Goal: Task Accomplishment & Management: Manage account settings

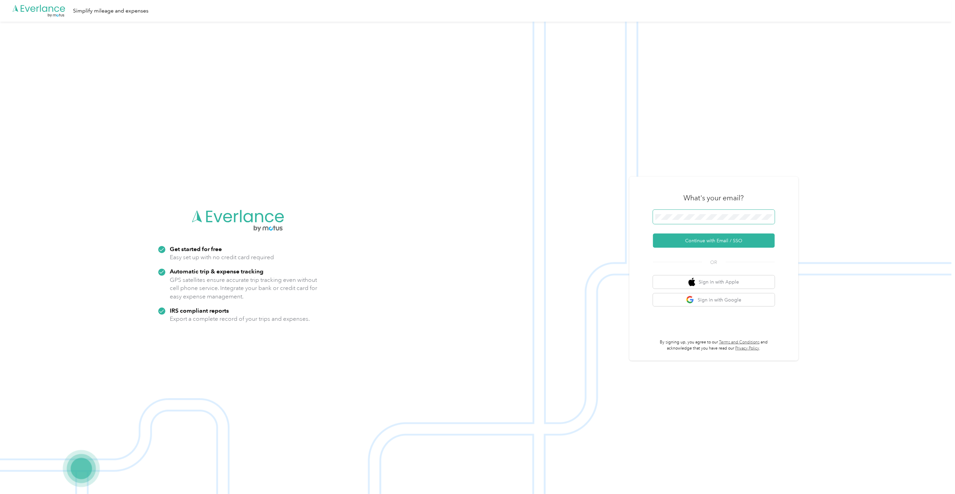
click at [674, 221] on span at bounding box center [714, 217] width 122 height 14
drag, startPoint x: 674, startPoint y: 221, endPoint x: 688, endPoint y: 243, distance: 26.1
click at [688, 243] on button "Continue with Email / SSO" at bounding box center [714, 240] width 122 height 14
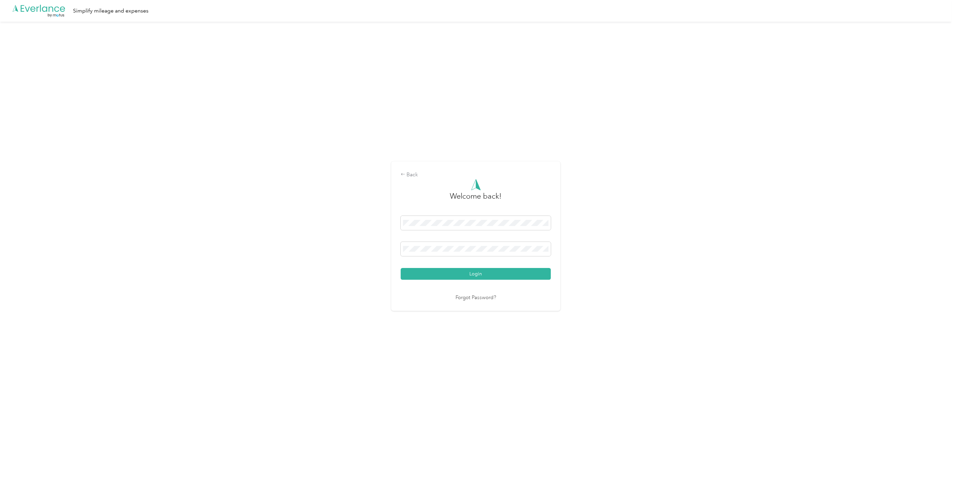
click at [688, 243] on div "Back Welcome back! Login Forgot Password?" at bounding box center [476, 239] width 952 height 435
click at [469, 272] on button "Login" at bounding box center [476, 274] width 150 height 12
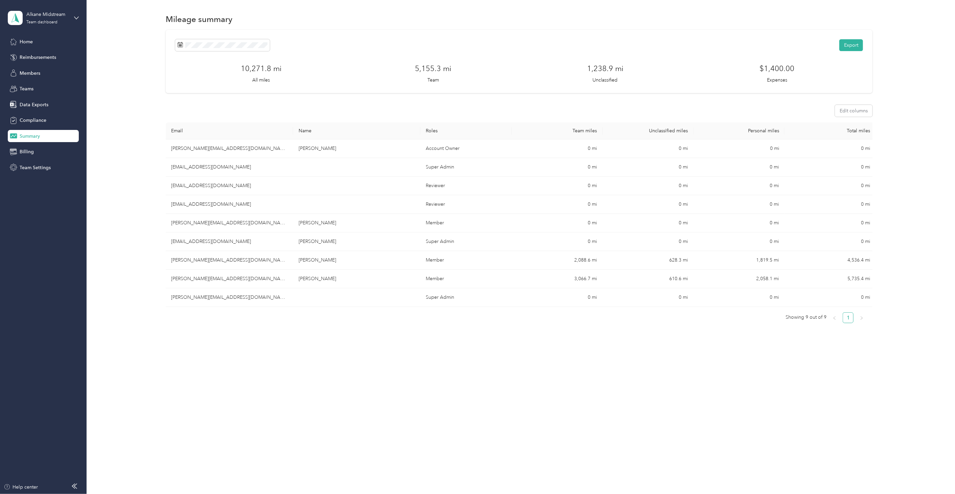
click at [123, 154] on div "Export 10,271.8 mi All miles 5,155.3 mi Team 1,238.9 mi Unclassified $1,400.00 …" at bounding box center [519, 193] width 849 height 327
click at [144, 250] on div "Export 10,271.8 mi All miles 5,155.3 mi Team 1,238.9 mi Unclassified $1,400.00 …" at bounding box center [519, 193] width 849 height 327
